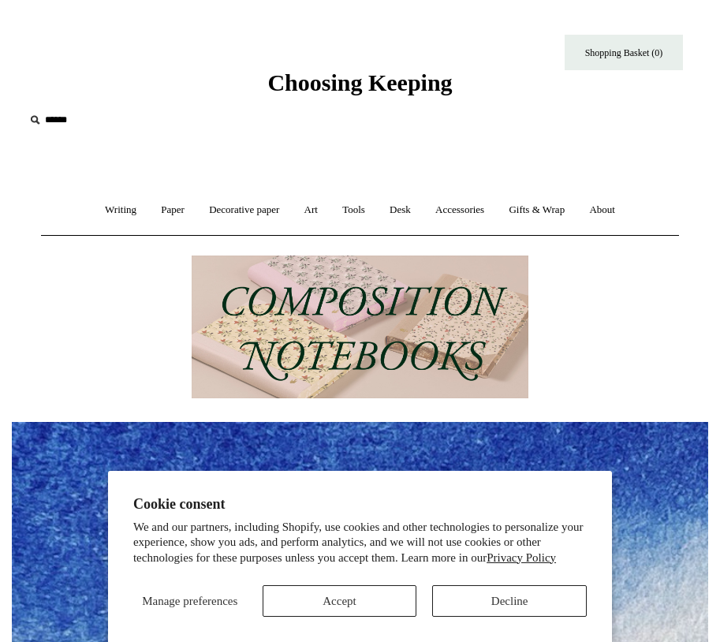
click at [339, 323] on img at bounding box center [360, 327] width 337 height 144
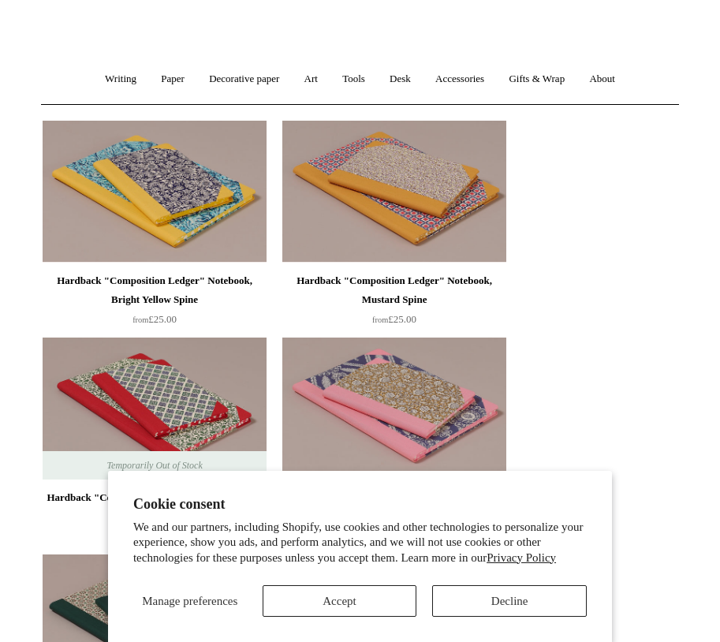
scroll to position [158, 0]
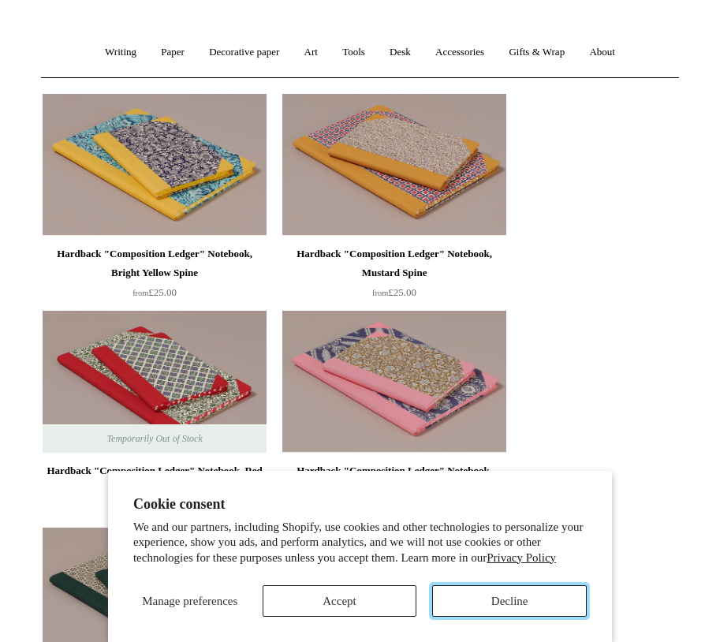
click at [501, 604] on button "Decline" at bounding box center [509, 601] width 155 height 32
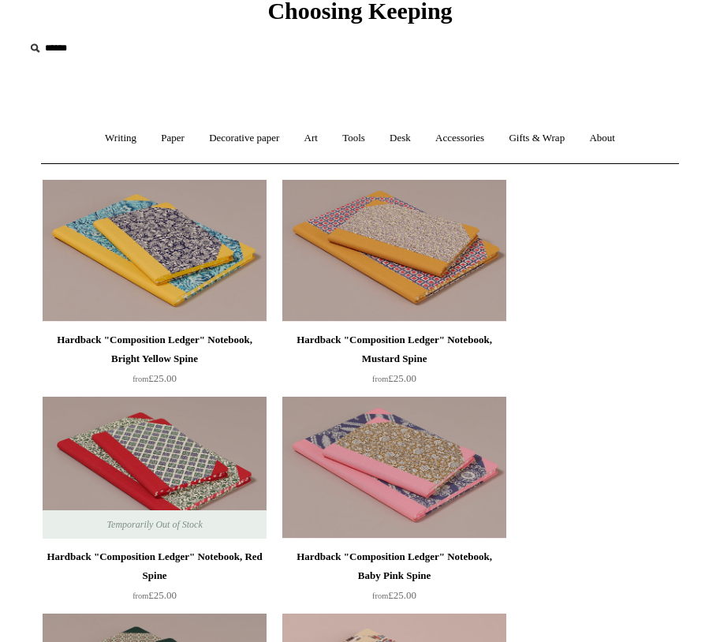
scroll to position [0, 0]
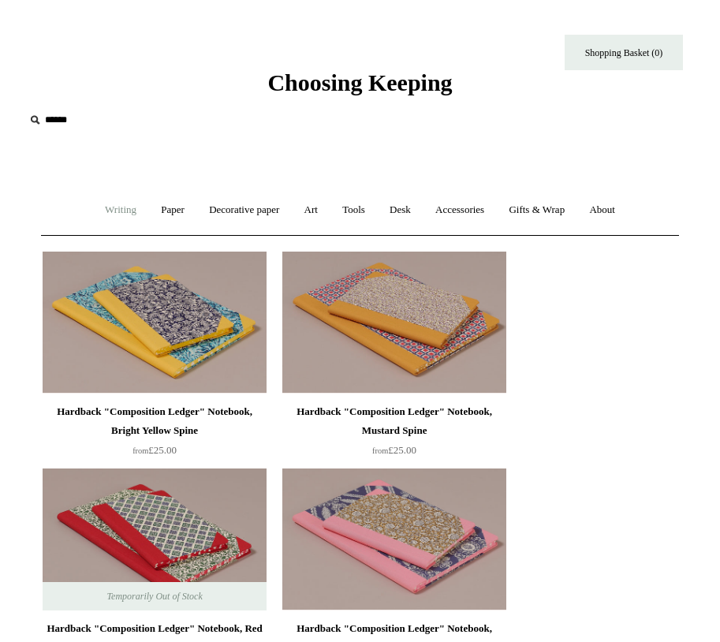
click at [107, 211] on link "Writing +" at bounding box center [121, 210] width 54 height 42
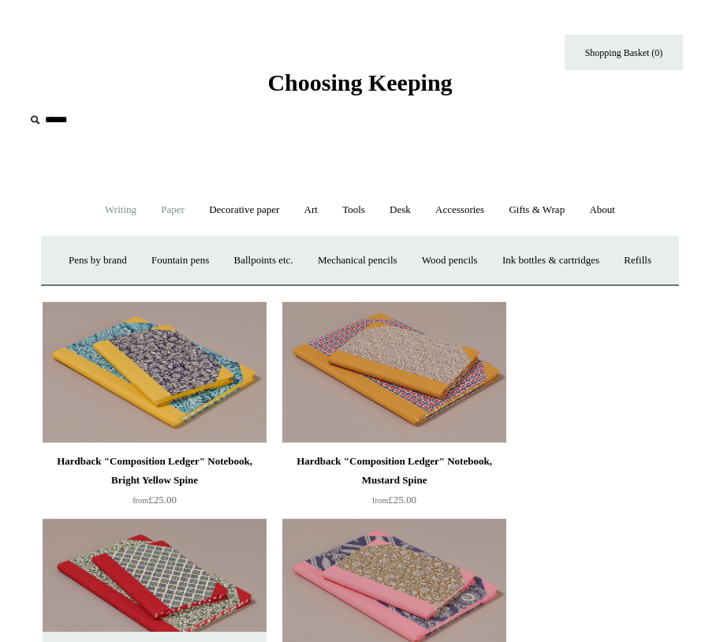
click at [172, 211] on link "Paper +" at bounding box center [173, 210] width 46 height 42
click at [138, 264] on link "Notebooks +" at bounding box center [152, 261] width 66 height 42
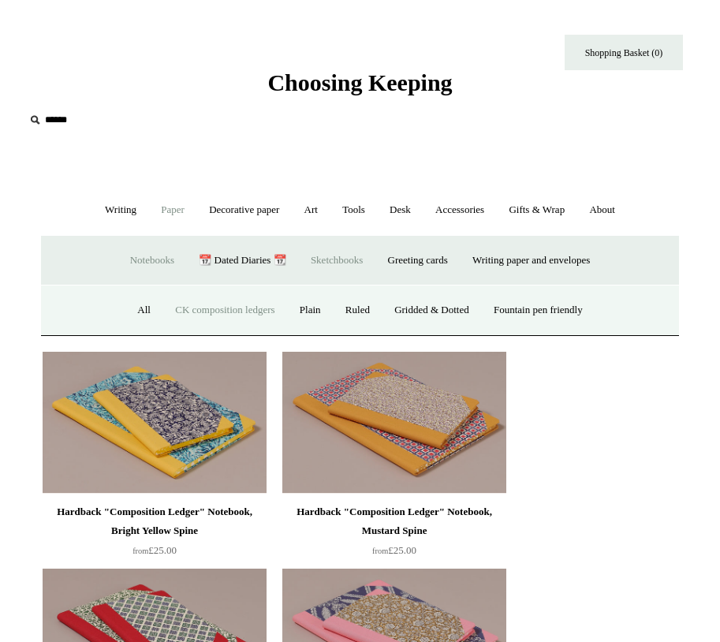
click at [331, 259] on link "Sketchbooks +" at bounding box center [337, 261] width 74 height 42
click at [583, 264] on link "Writing paper and envelopes +" at bounding box center [531, 261] width 140 height 42
click at [203, 311] on link "All" at bounding box center [207, 310] width 35 height 42
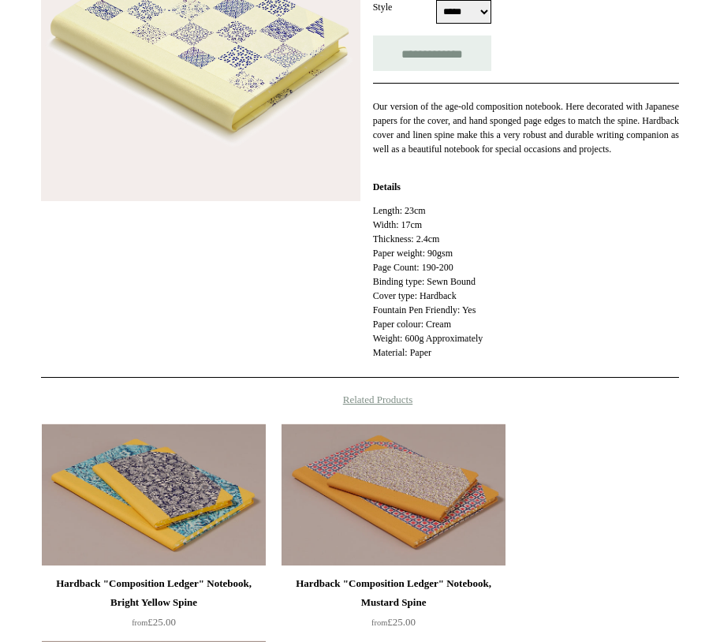
scroll to position [315, 0]
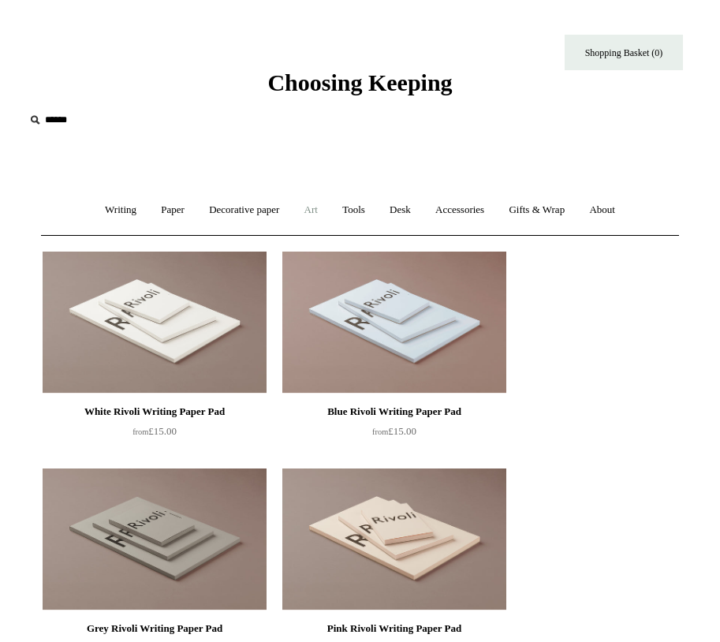
click at [314, 211] on link "Art +" at bounding box center [310, 210] width 35 height 42
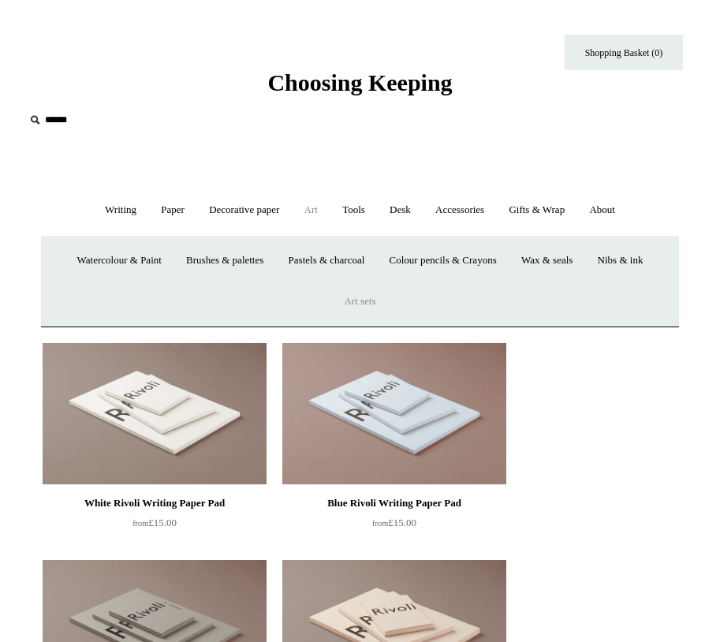
click at [365, 303] on link "Art sets" at bounding box center [360, 302] width 54 height 42
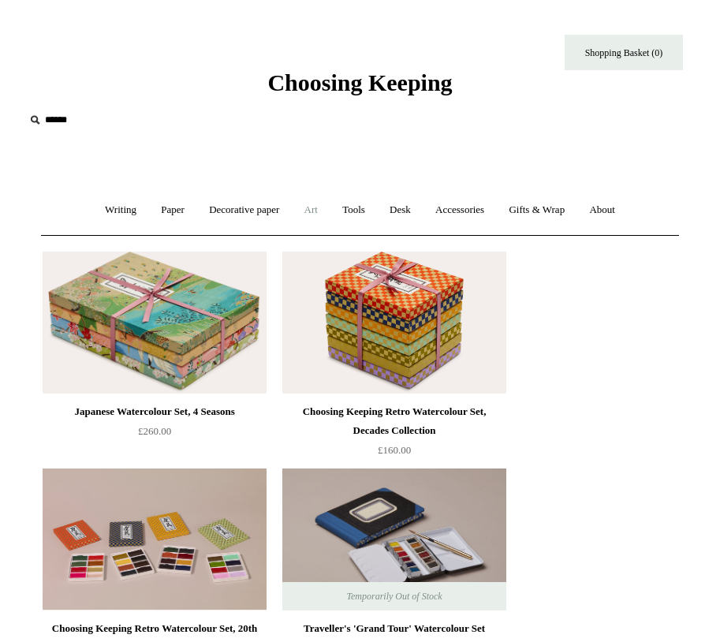
click at [315, 211] on link "Art +" at bounding box center [310, 210] width 35 height 42
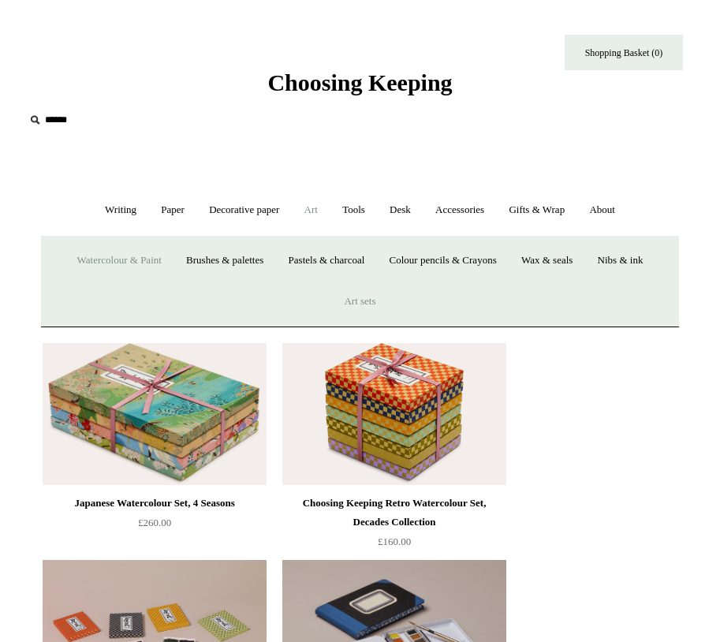
click at [103, 263] on link "Watercolour & Paint" at bounding box center [119, 261] width 106 height 42
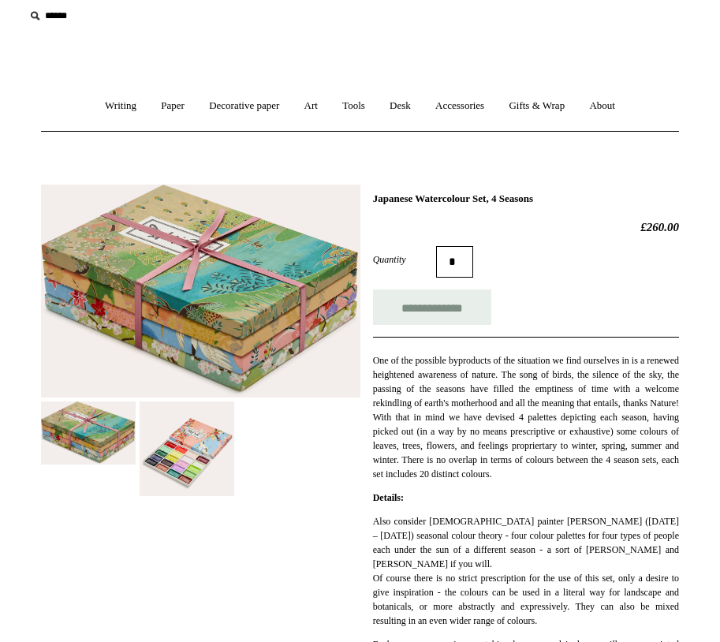
scroll to position [237, 0]
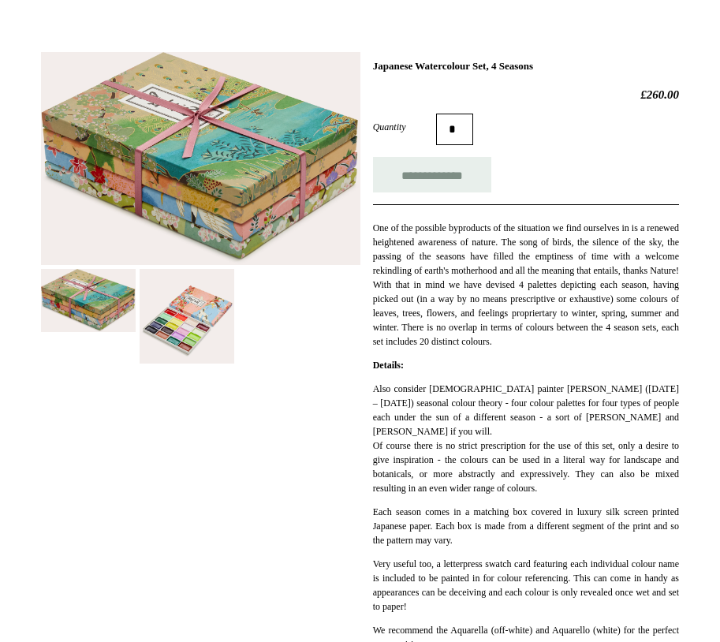
click at [179, 331] on img at bounding box center [187, 316] width 95 height 95
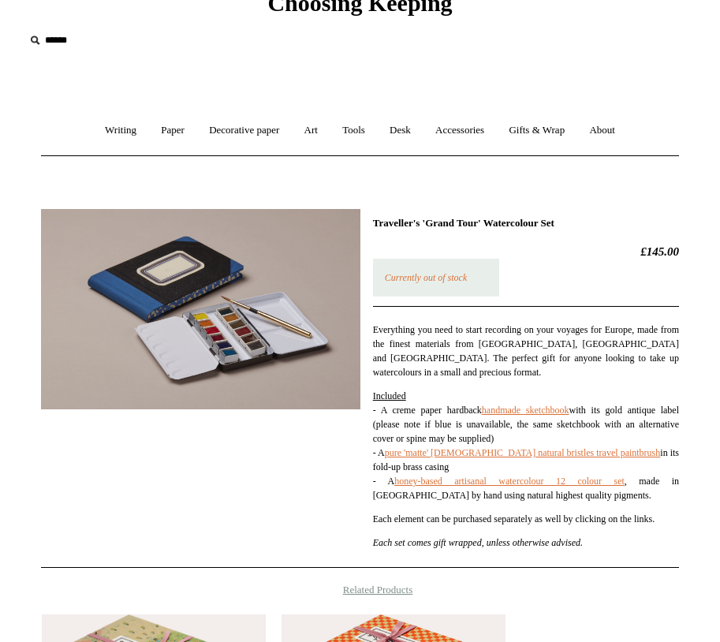
scroll to position [79, 0]
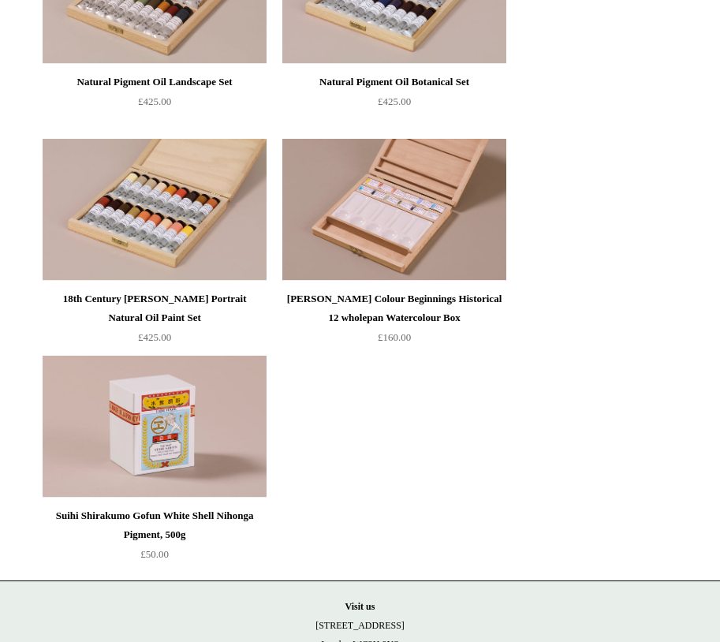
scroll to position [5285, 0]
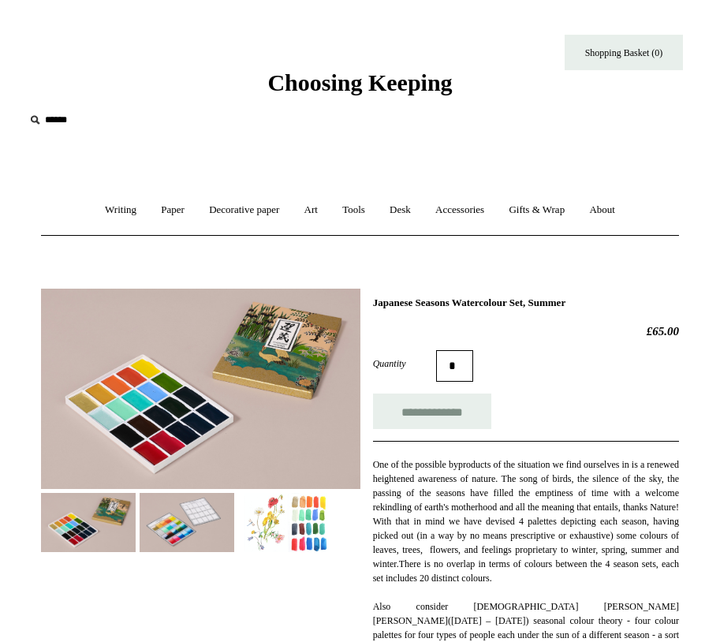
click at [306, 524] on img at bounding box center [285, 522] width 95 height 59
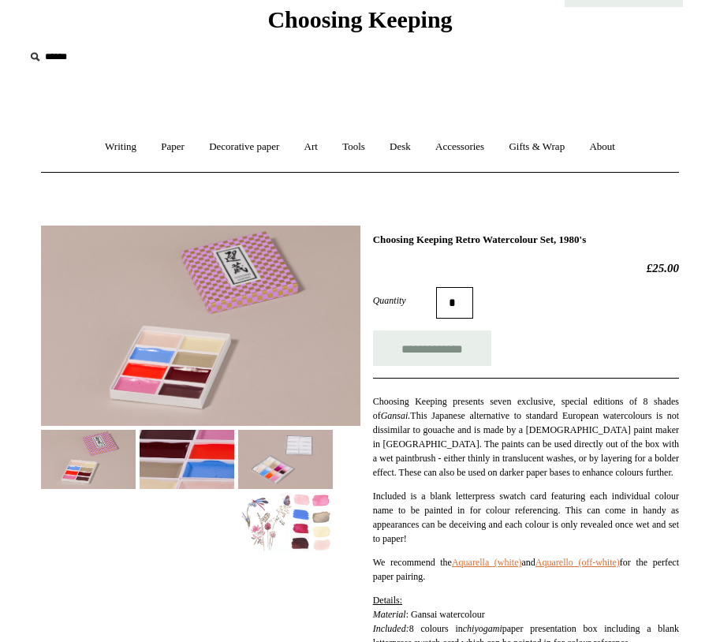
scroll to position [79, 0]
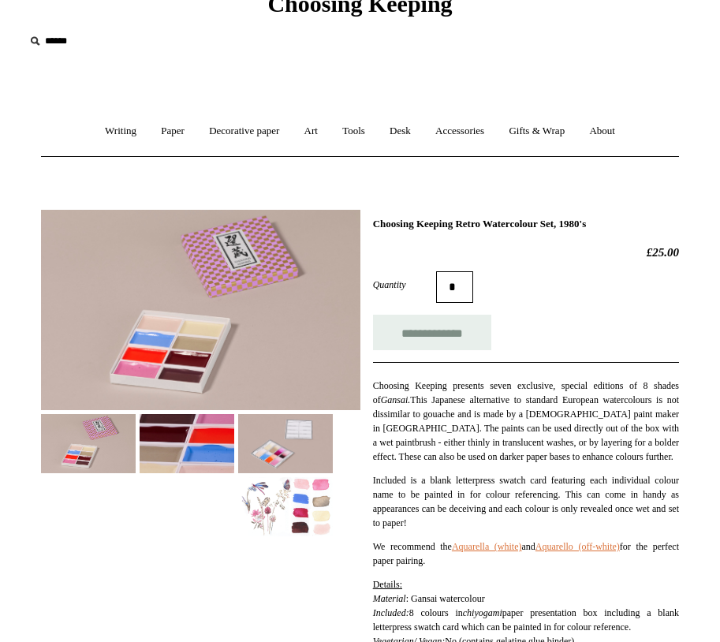
click at [319, 510] on img at bounding box center [285, 506] width 95 height 59
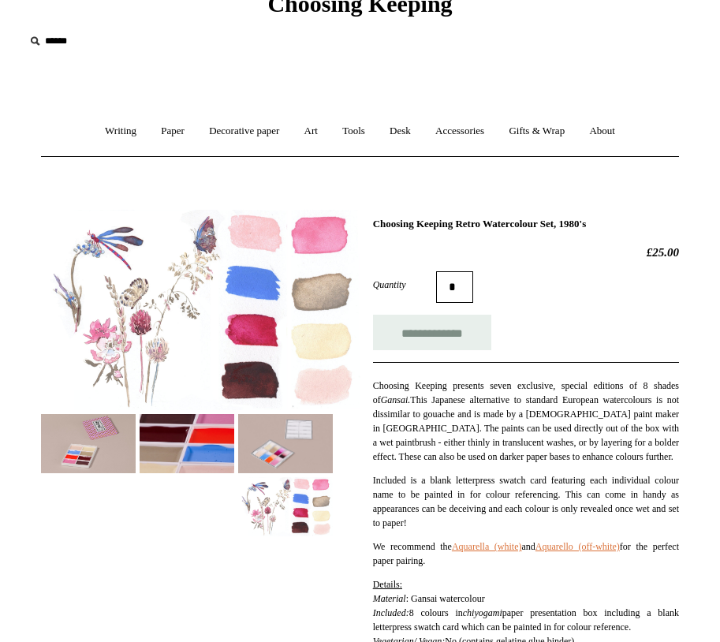
click at [274, 440] on img at bounding box center [285, 443] width 95 height 59
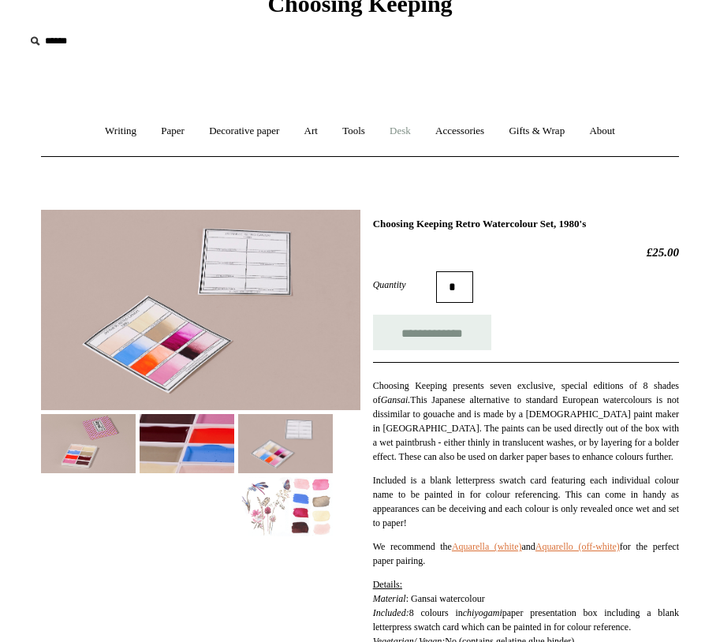
click at [408, 128] on link "Desk +" at bounding box center [399, 131] width 43 height 42
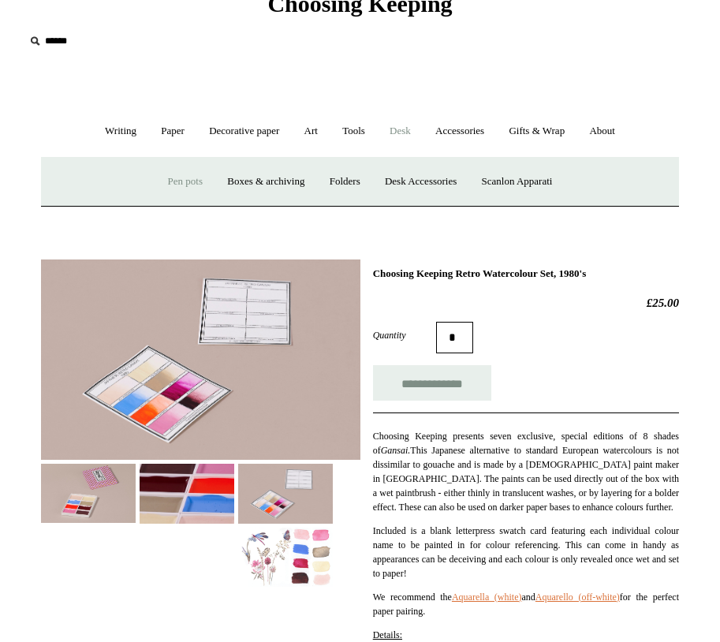
click at [184, 181] on link "Pen pots" at bounding box center [185, 182] width 57 height 42
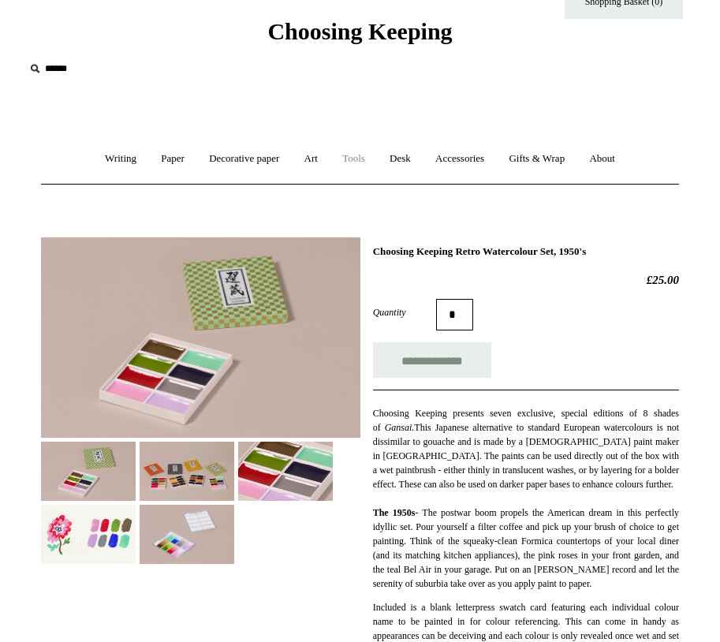
scroll to position [79, 0]
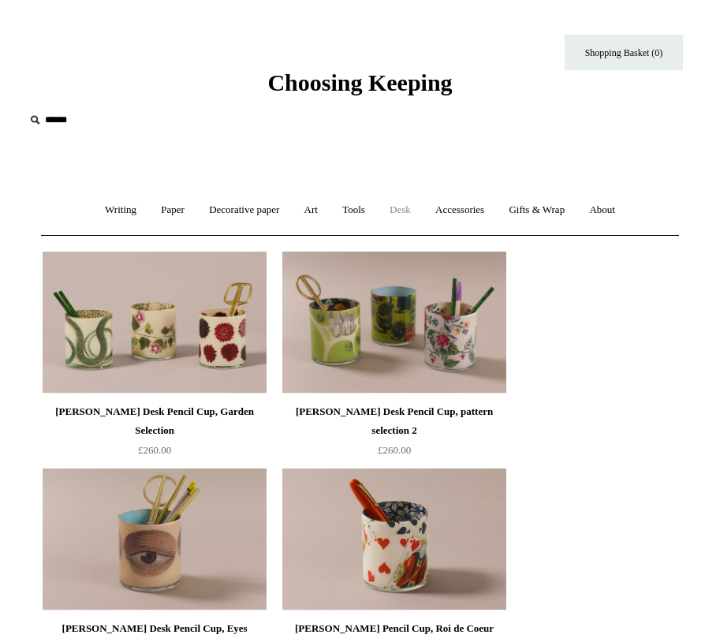
click at [399, 212] on link "Desk +" at bounding box center [399, 210] width 43 height 42
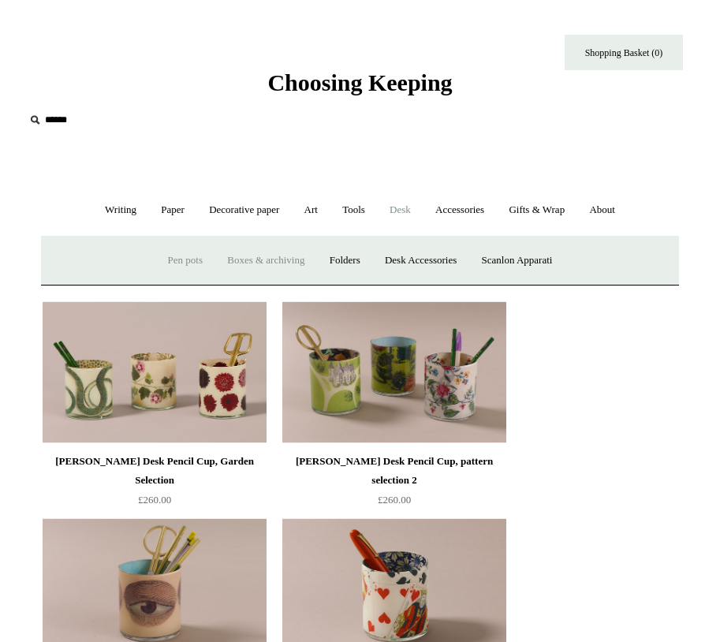
click at [298, 261] on link "Boxes & archiving" at bounding box center [265, 261] width 99 height 42
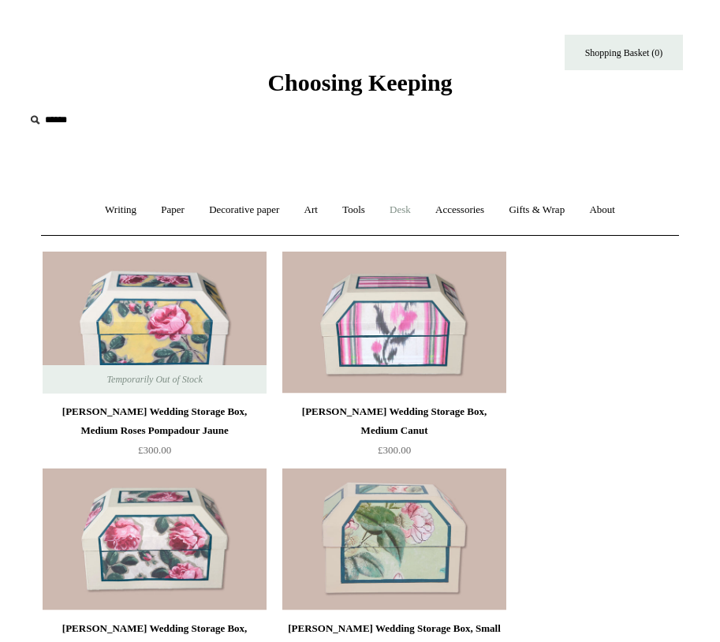
click at [408, 214] on link "Desk +" at bounding box center [399, 210] width 43 height 42
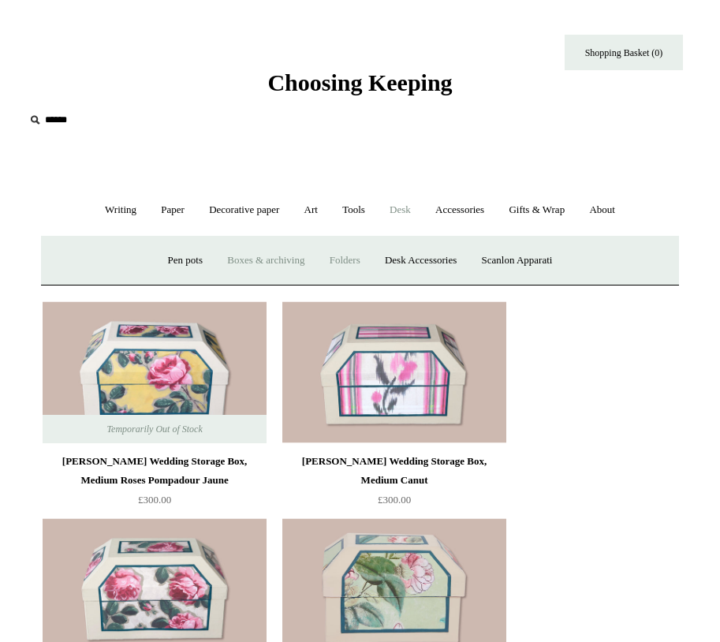
click at [354, 256] on link "Folders" at bounding box center [345, 261] width 53 height 42
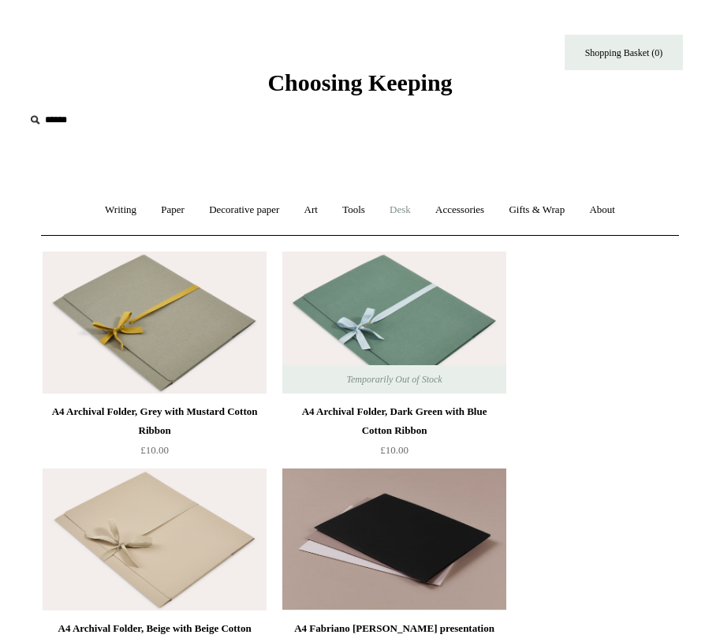
click at [401, 203] on link "Desk +" at bounding box center [399, 210] width 43 height 42
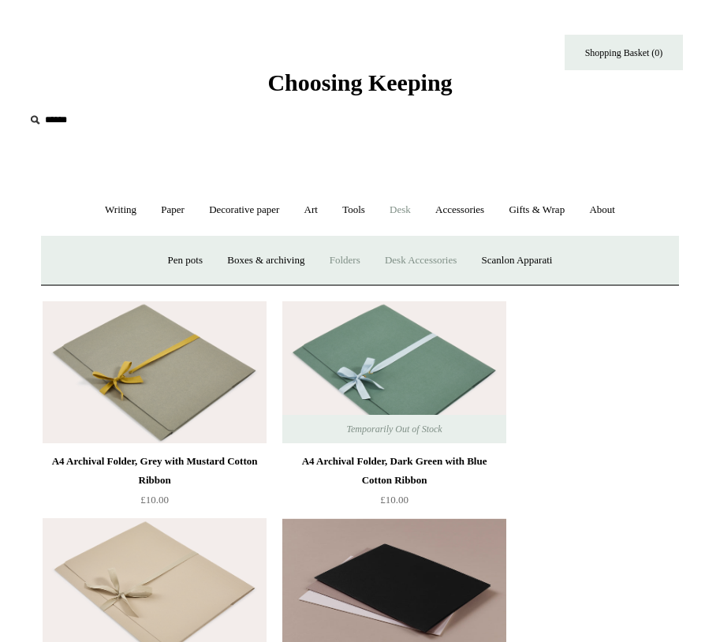
click at [400, 265] on link "Desk Accessories" at bounding box center [421, 261] width 94 height 42
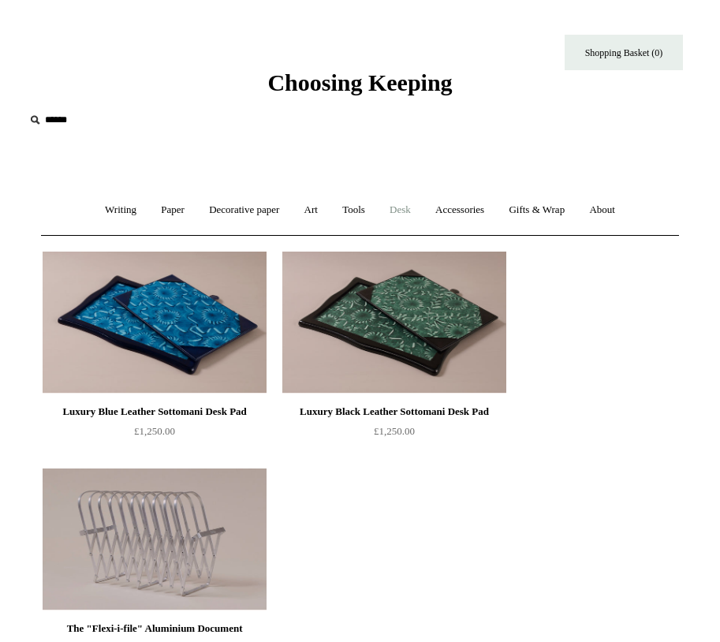
click at [404, 210] on link "Desk +" at bounding box center [399, 210] width 43 height 42
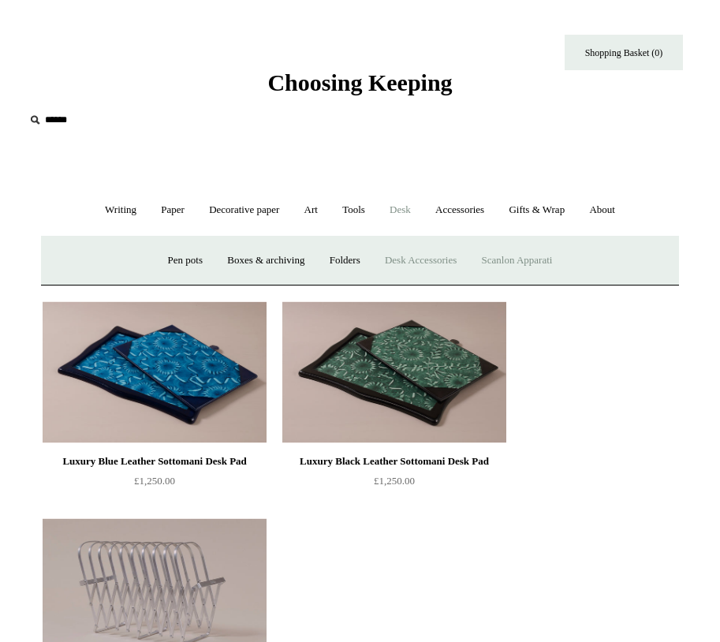
click at [495, 263] on link "Scanlon Apparati" at bounding box center [517, 261] width 93 height 42
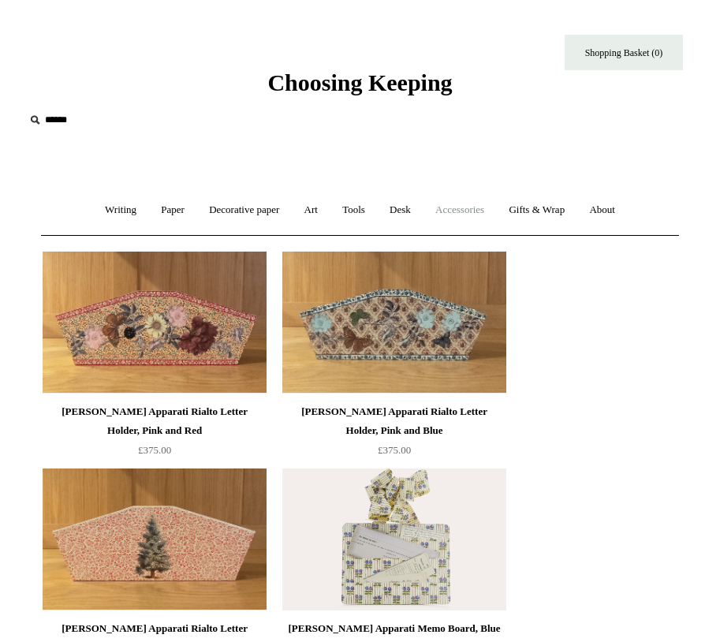
click at [459, 207] on link "Accessories +" at bounding box center [459, 210] width 71 height 42
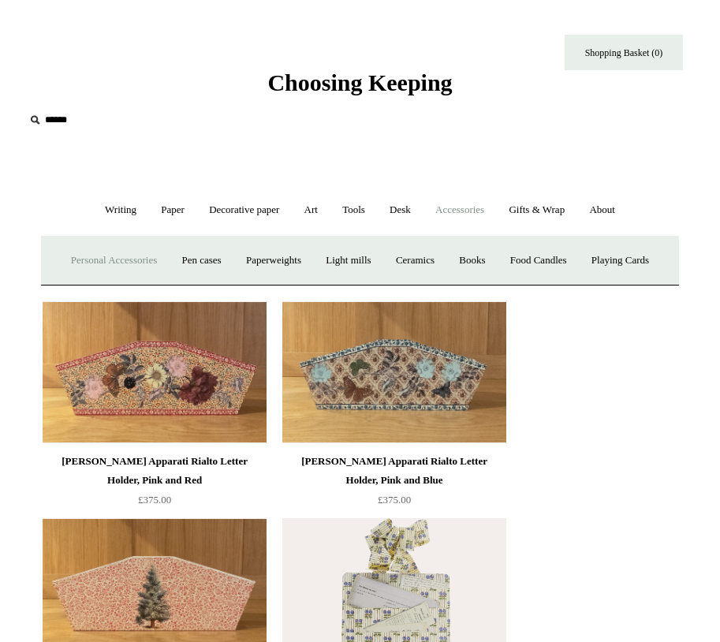
click at [110, 268] on link "Personal Accessories +" at bounding box center [114, 261] width 108 height 42
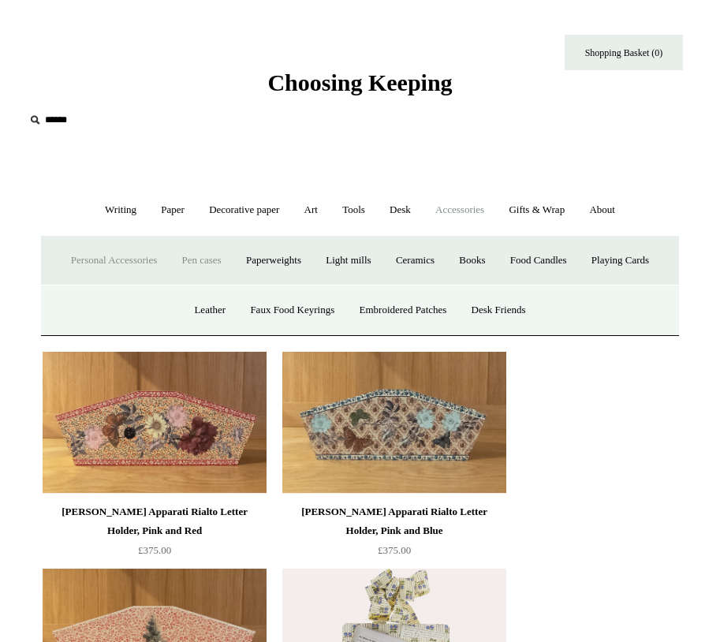
click at [197, 262] on link "Pen cases" at bounding box center [201, 261] width 62 height 42
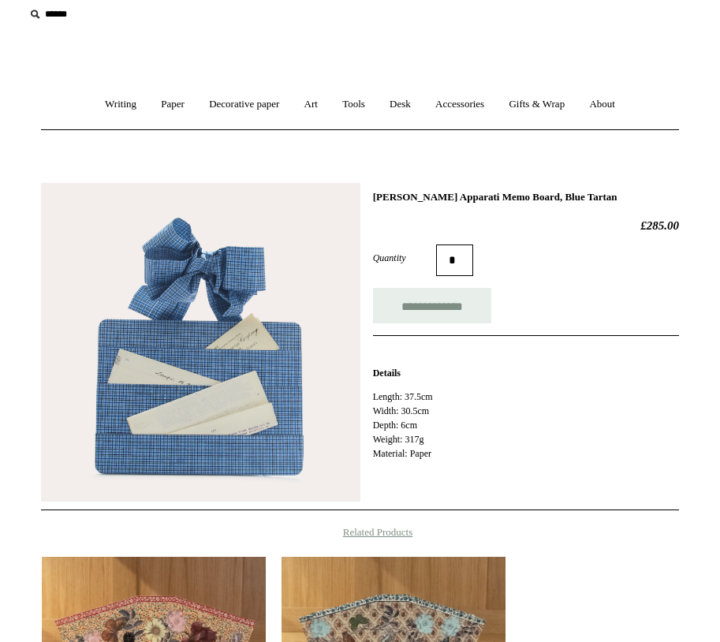
scroll to position [237, 0]
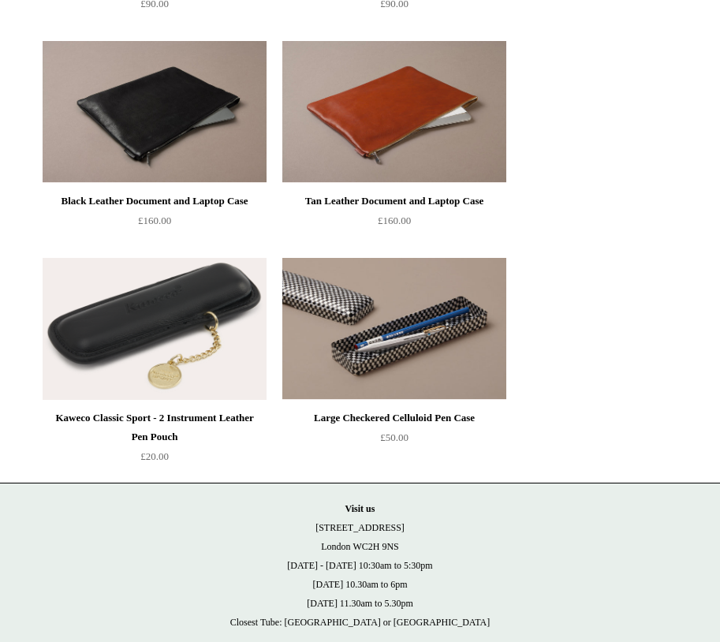
scroll to position [2466, 0]
